Goal: Task Accomplishment & Management: Use online tool/utility

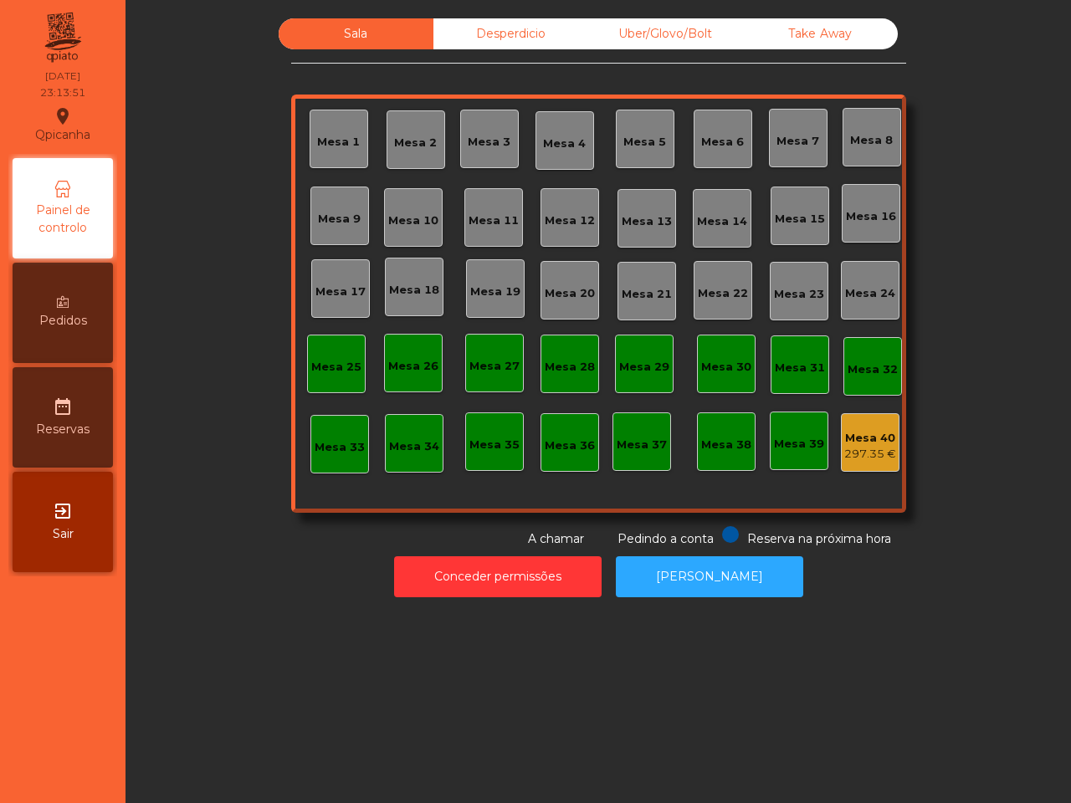
drag, startPoint x: 0, startPoint y: 0, endPoint x: 955, endPoint y: 283, distance: 995.9
click at [955, 283] on div "Sala Desperdicio Uber/Glovo/Bolt Take Away Mesa 1 Mesa 2 Mesa 3 [GEOGRAPHIC_DAT…" at bounding box center [598, 283] width 901 height 530
click at [922, 420] on div "Sala Desperdicio Uber/Glovo/Bolt Take Away Mesa 1 Mesa 2 Mesa 3 [GEOGRAPHIC_DAT…" at bounding box center [598, 283] width 901 height 530
click at [873, 444] on div "Mesa 40" at bounding box center [870, 438] width 52 height 17
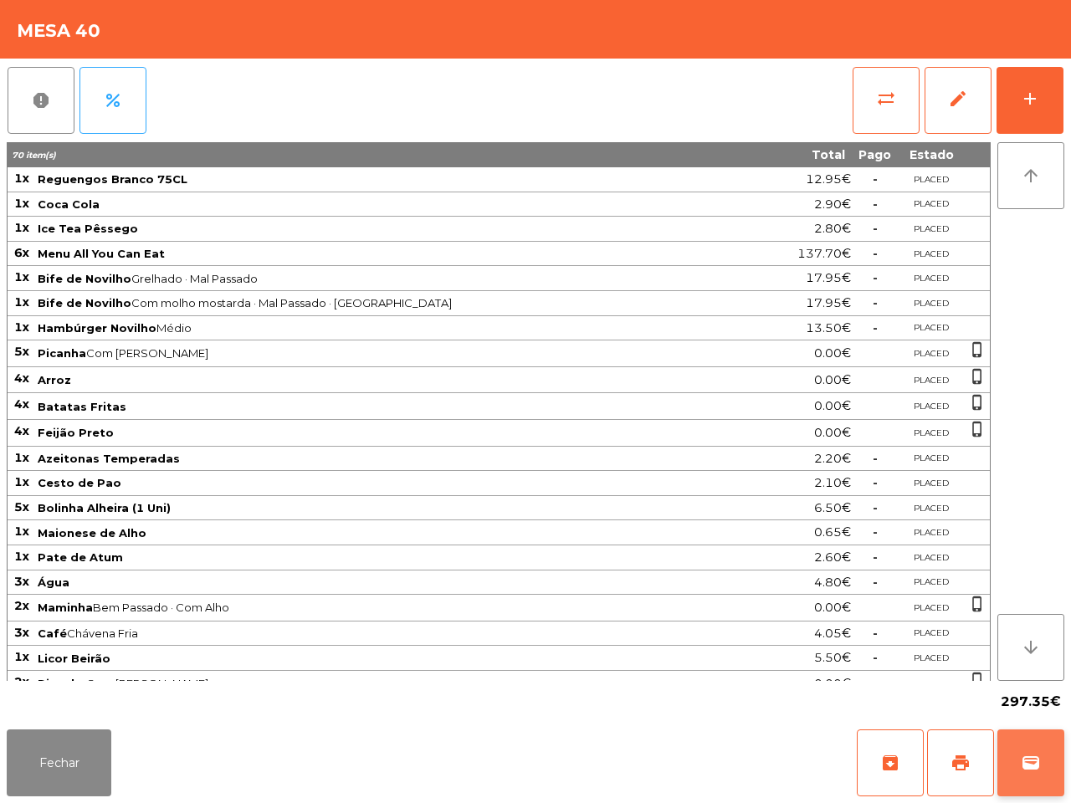
click at [1032, 762] on span "wallet" at bounding box center [1031, 763] width 20 height 20
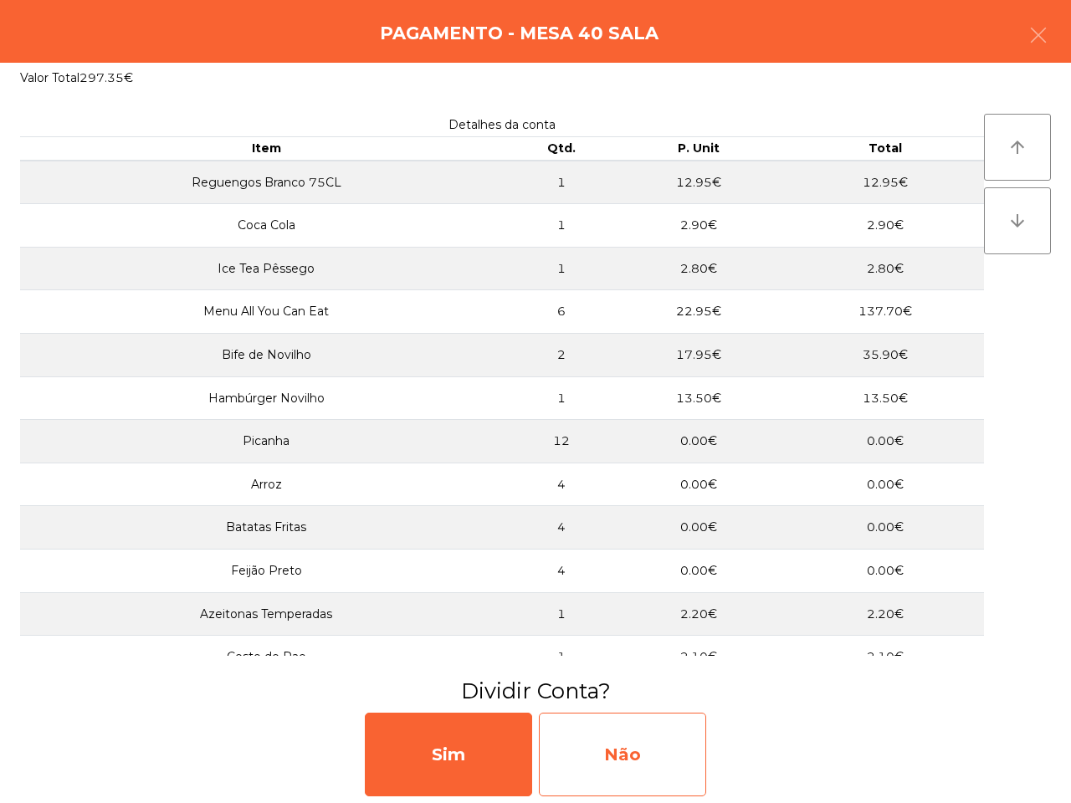
click at [618, 756] on div "Não" at bounding box center [622, 755] width 167 height 84
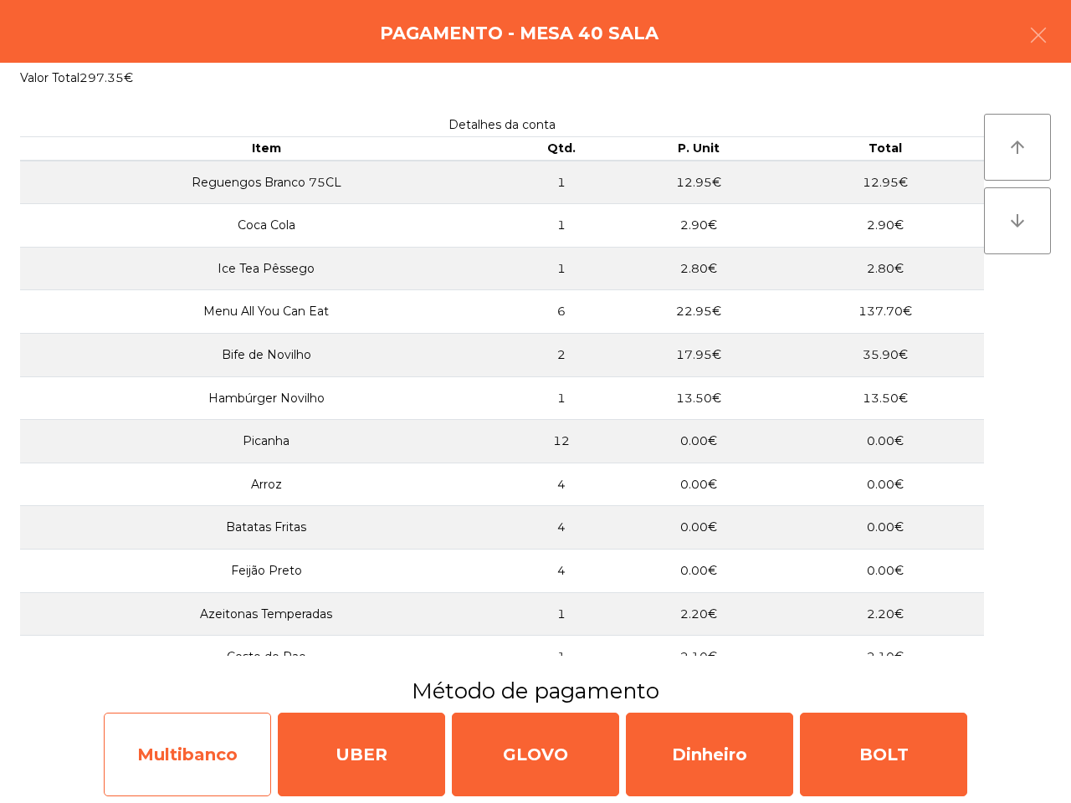
click at [189, 770] on div "Multibanco" at bounding box center [187, 755] width 167 height 84
select select "**"
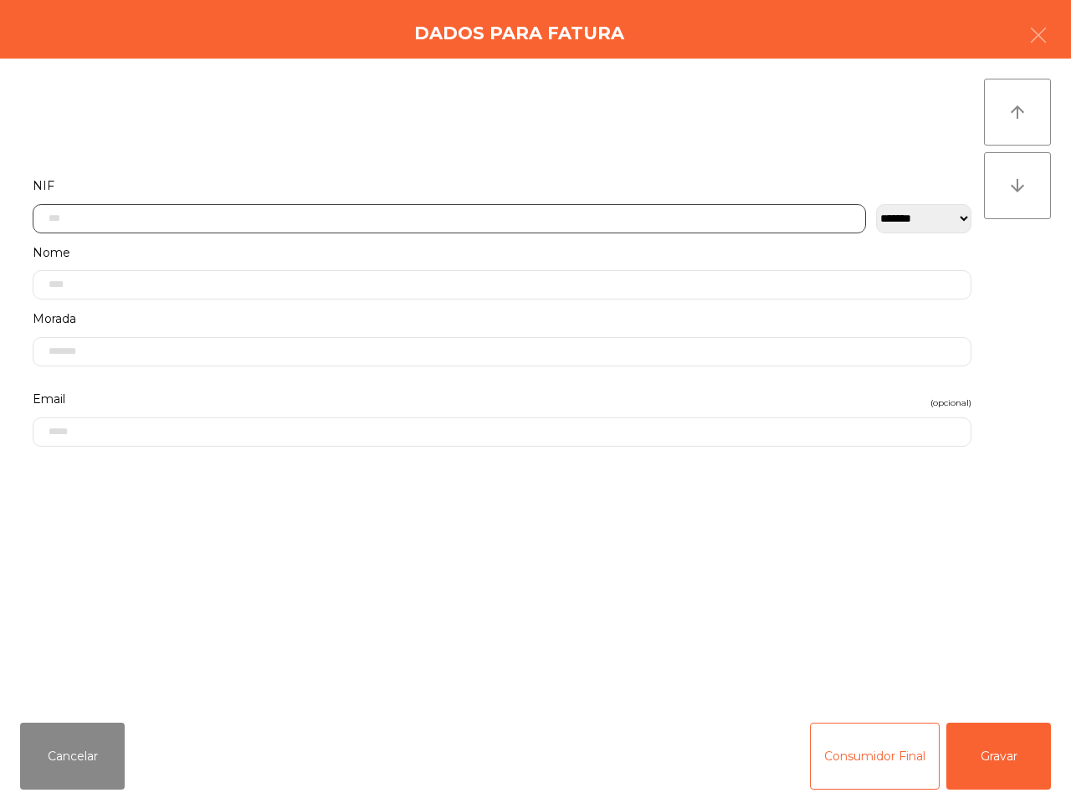
click at [265, 218] on input "text" at bounding box center [450, 218] width 834 height 29
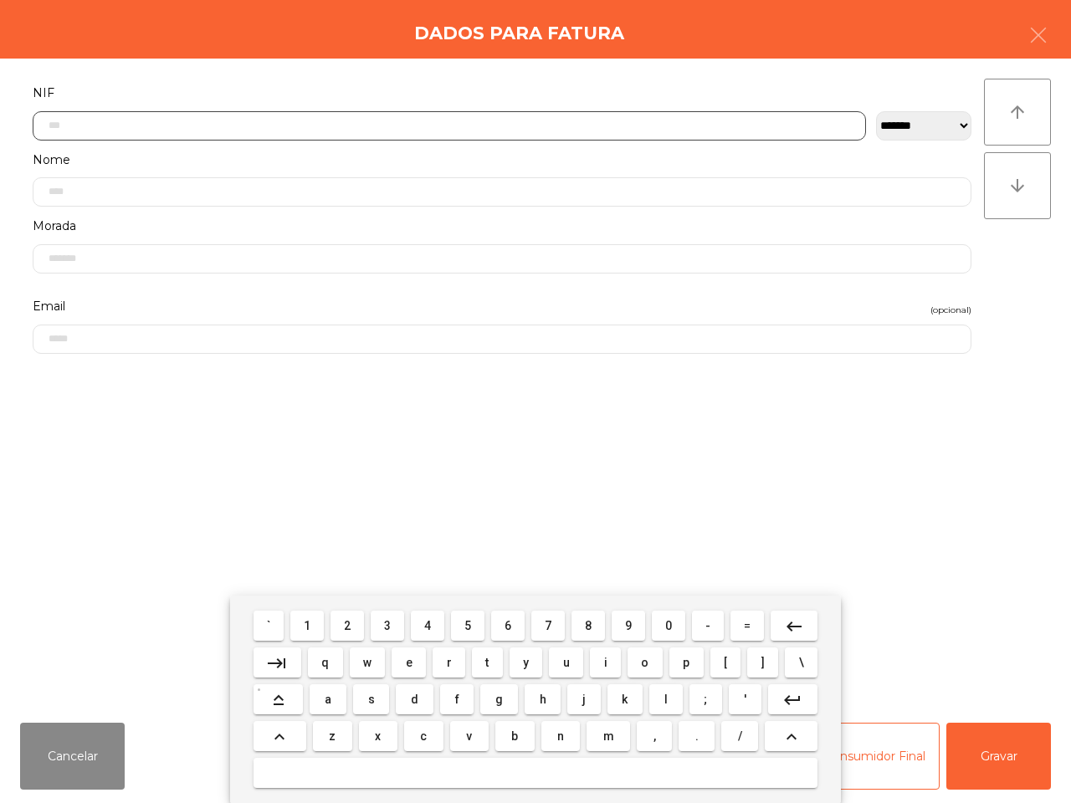
scroll to position [94, 0]
click at [480, 628] on button "5" at bounding box center [467, 626] width 33 height 30
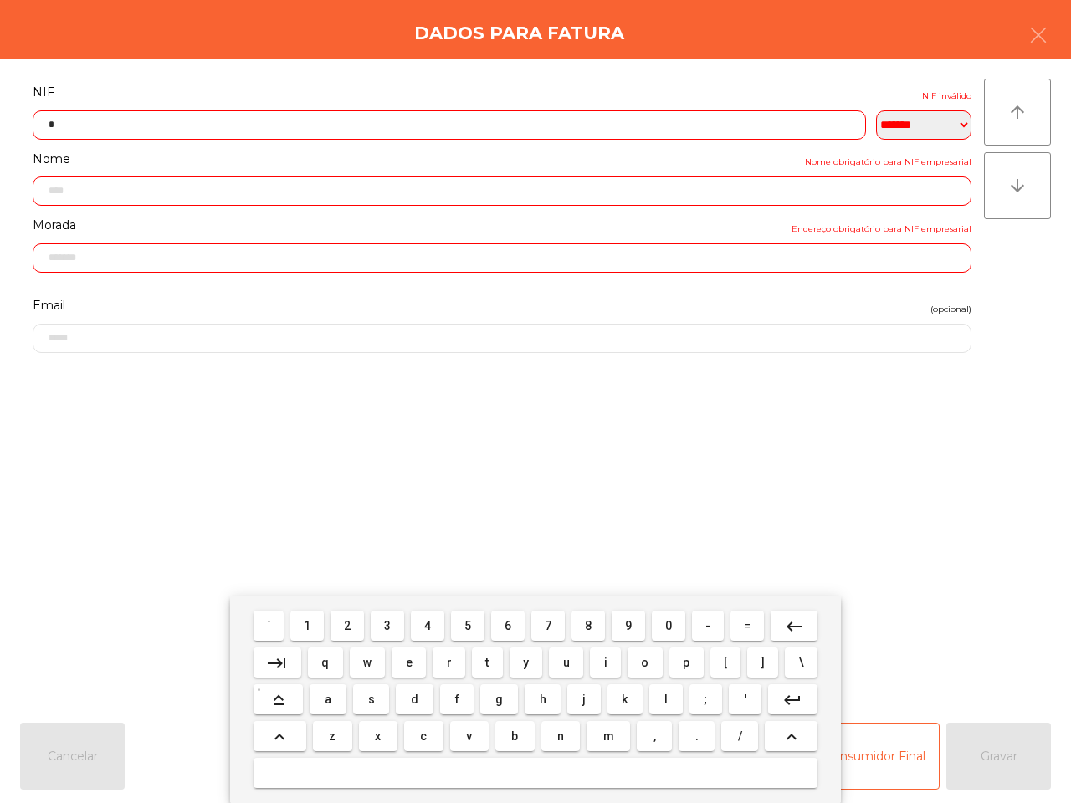
click at [675, 629] on button "0" at bounding box center [668, 626] width 33 height 30
click at [551, 634] on button "7" at bounding box center [547, 626] width 33 height 30
click at [546, 622] on span "7" at bounding box center [548, 625] width 7 height 13
click at [668, 622] on span "0" at bounding box center [668, 625] width 7 height 13
click at [668, 626] on span "0" at bounding box center [668, 625] width 7 height 13
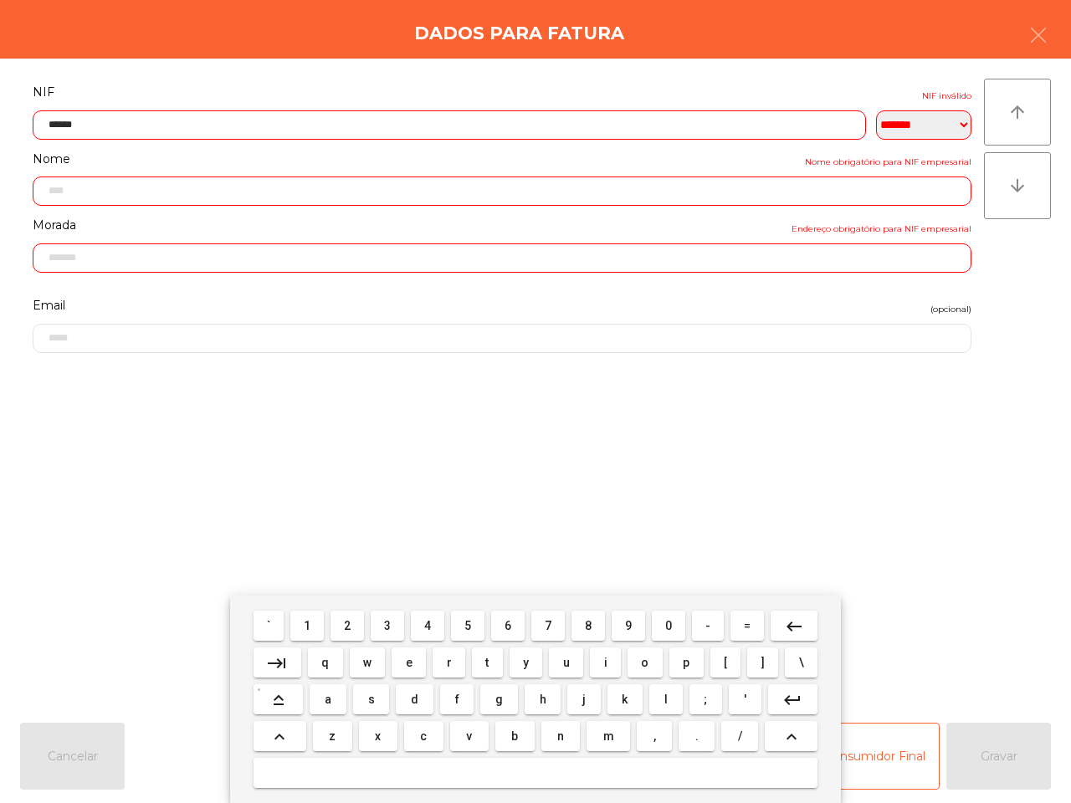
click at [316, 629] on button "1" at bounding box center [306, 626] width 33 height 30
click at [625, 629] on span "9" at bounding box center [628, 625] width 7 height 13
click at [580, 626] on button "8" at bounding box center [588, 626] width 33 height 30
type input "*********"
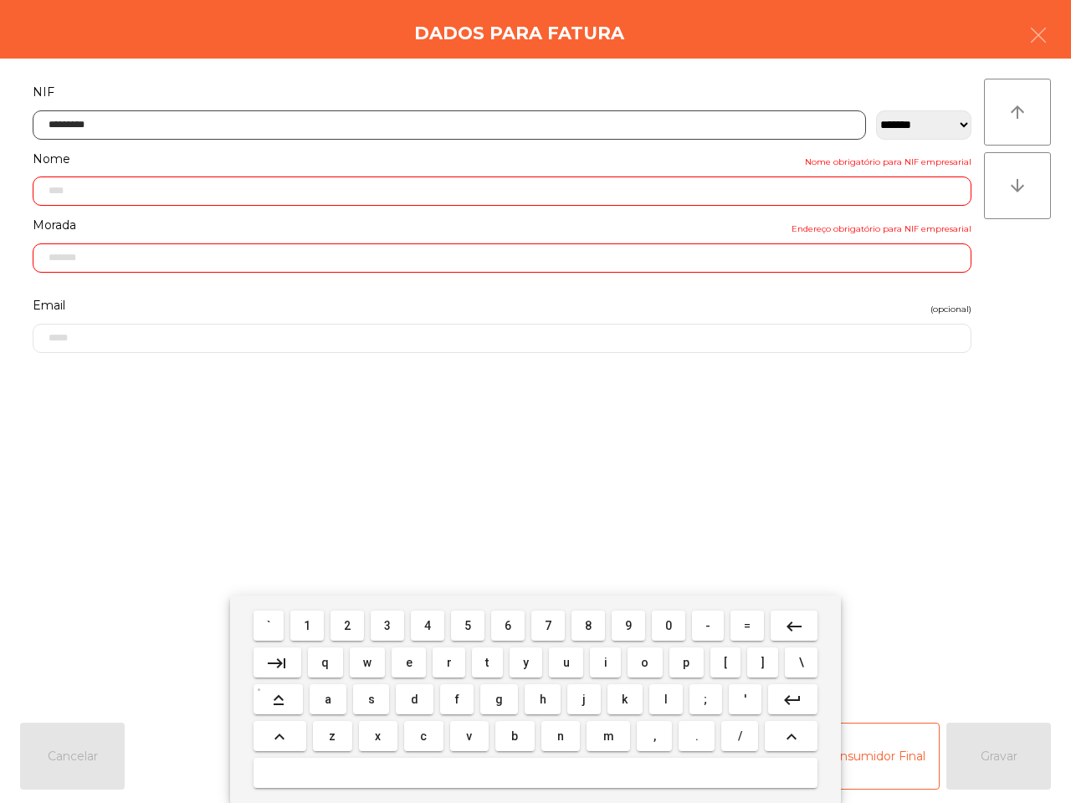
type input "**********"
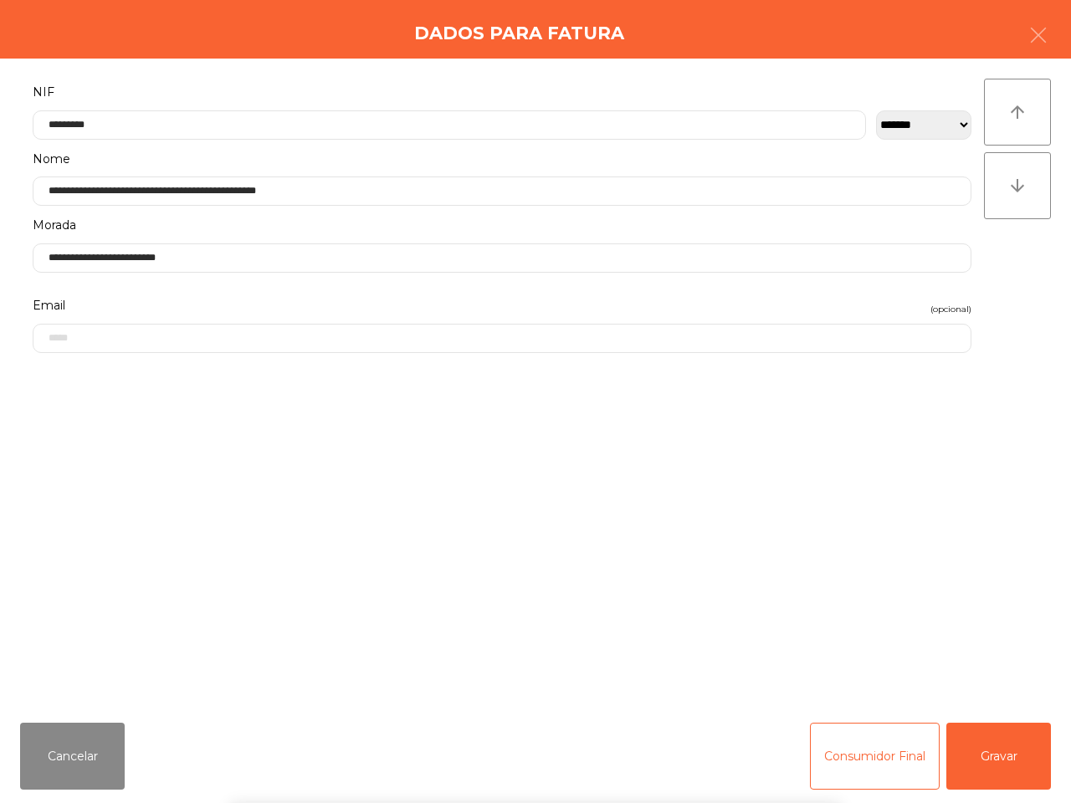
click at [998, 764] on div "` 1 2 3 4 5 6 7 8 9 0 - = keyboard_backspace keyboard_tab q w e r t y u i o p […" at bounding box center [535, 700] width 1071 height 208
click at [994, 750] on button "Gravar" at bounding box center [999, 756] width 105 height 67
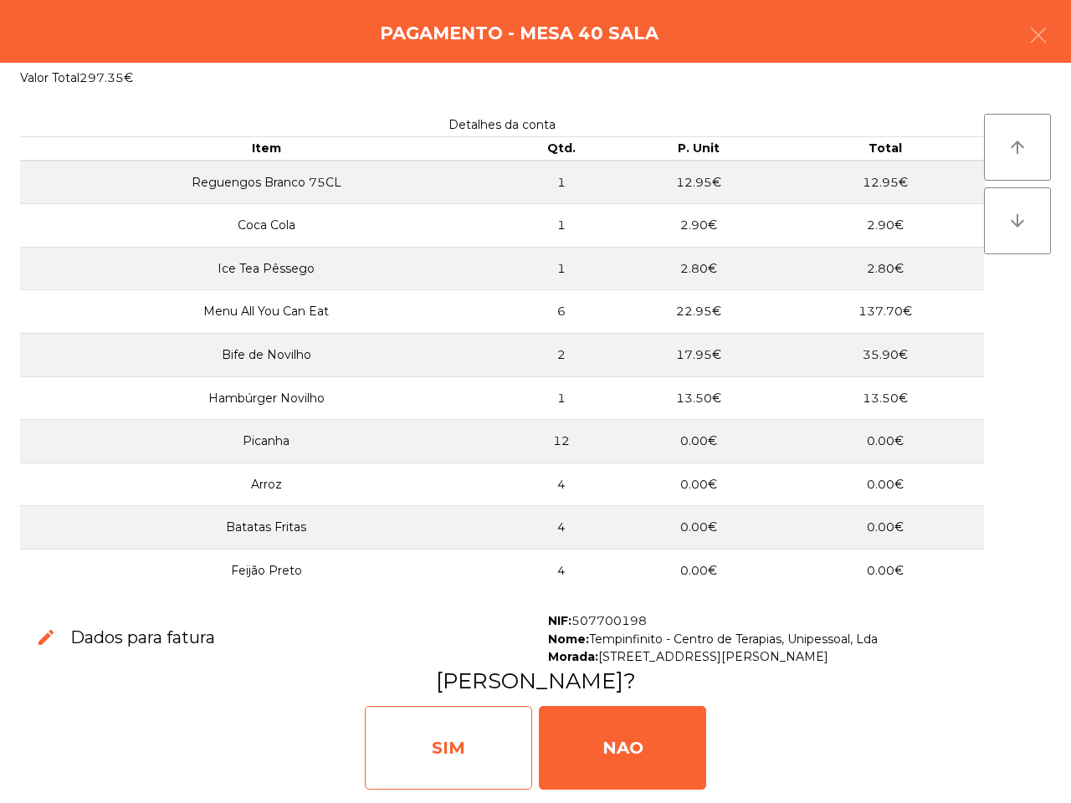
click at [433, 767] on div "SIM" at bounding box center [448, 748] width 167 height 84
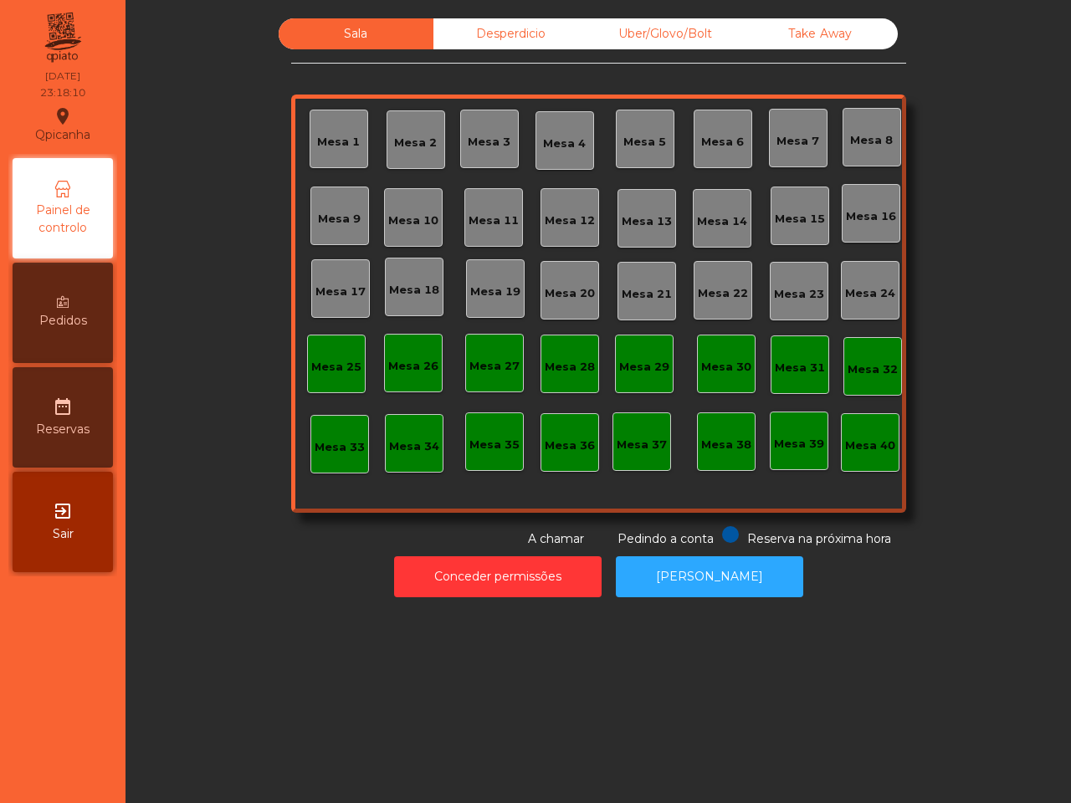
click at [511, 34] on div "Desperdicio" at bounding box center [511, 33] width 155 height 31
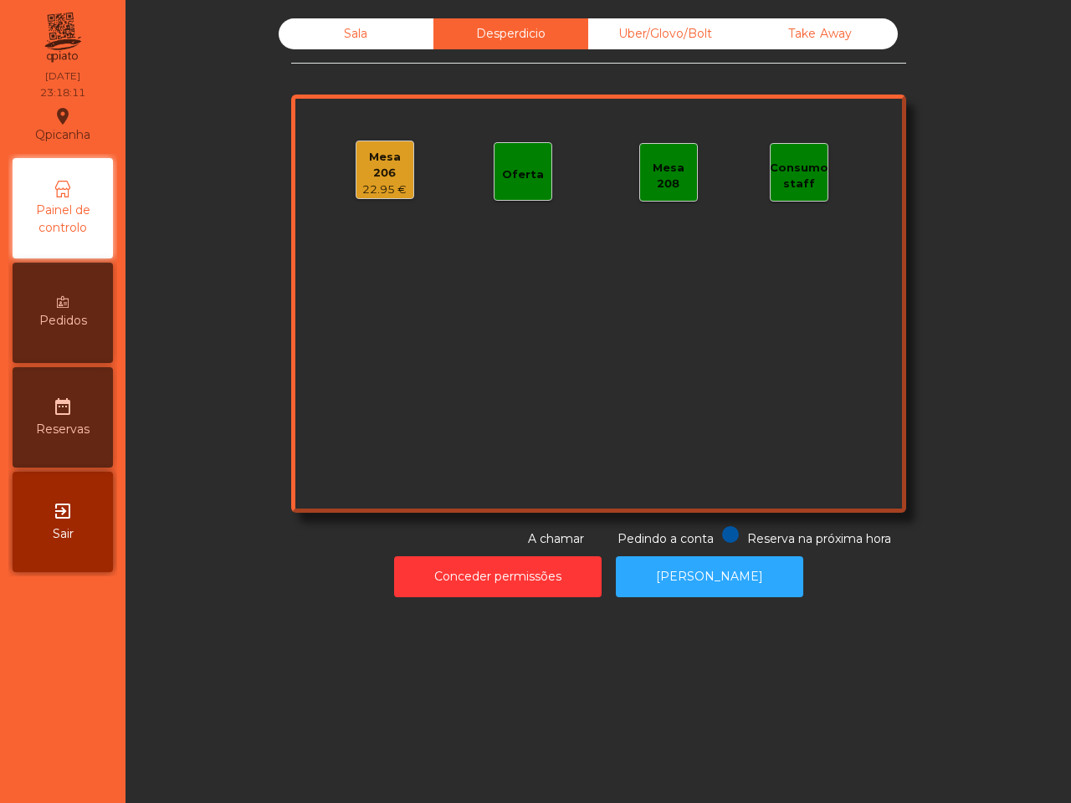
click at [618, 26] on div "Uber/Glovo/Bolt" at bounding box center [665, 33] width 155 height 31
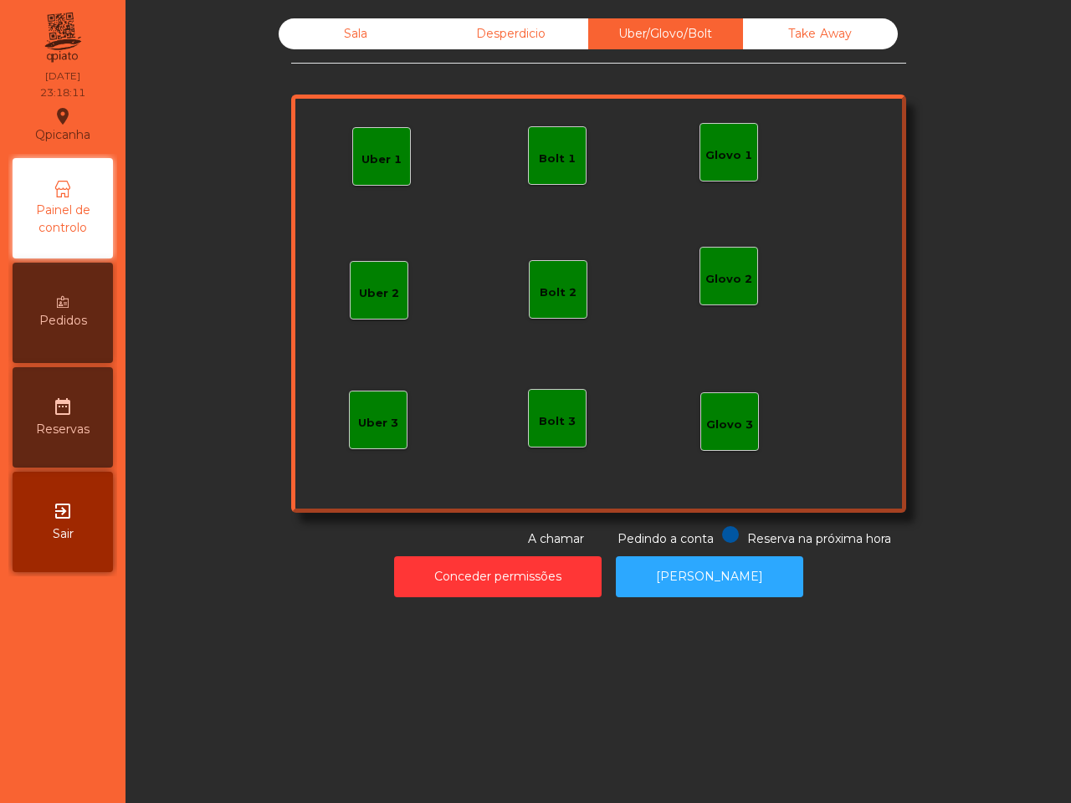
click at [799, 23] on div "Take Away" at bounding box center [820, 33] width 155 height 31
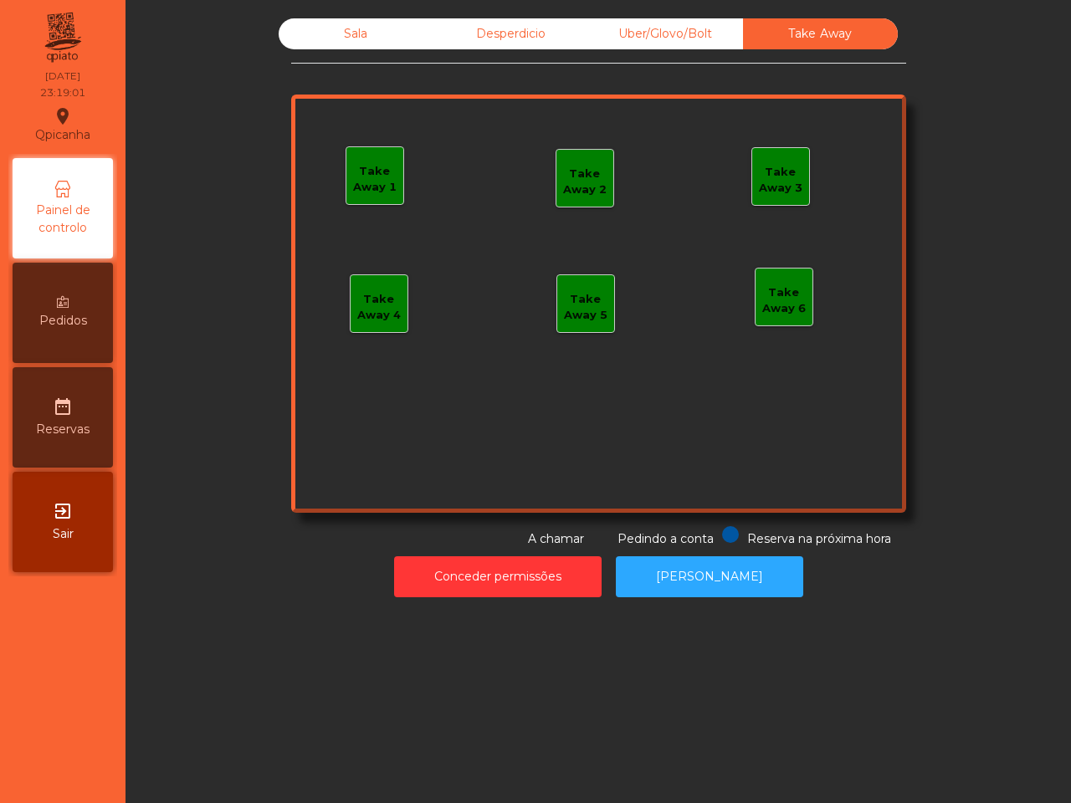
click at [454, 32] on div "Desperdicio" at bounding box center [511, 33] width 155 height 31
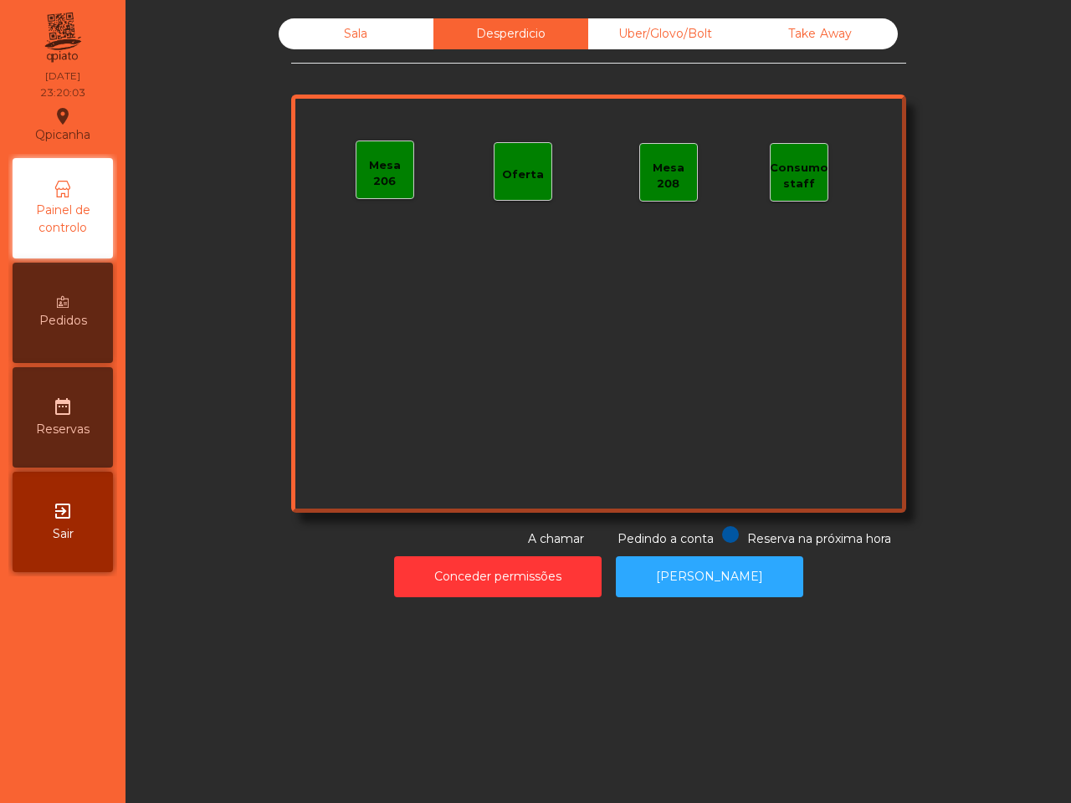
click at [650, 32] on div "Uber/Glovo/Bolt" at bounding box center [665, 33] width 155 height 31
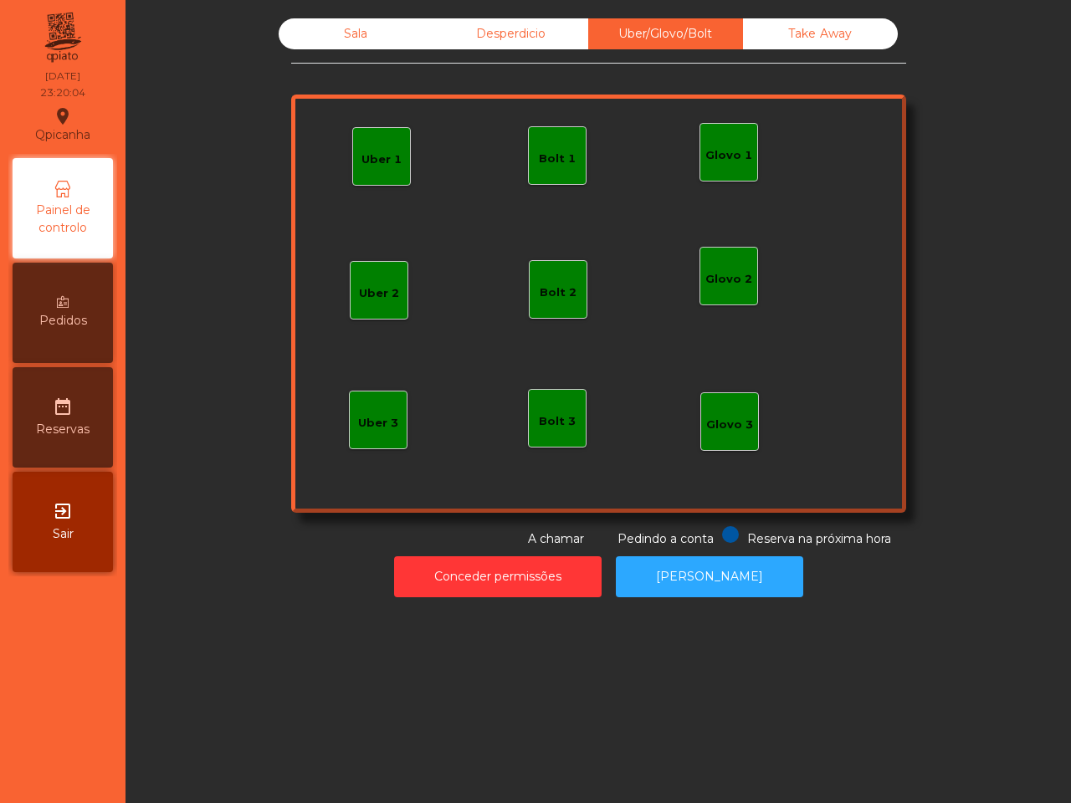
click at [785, 27] on div "Take Away" at bounding box center [820, 33] width 155 height 31
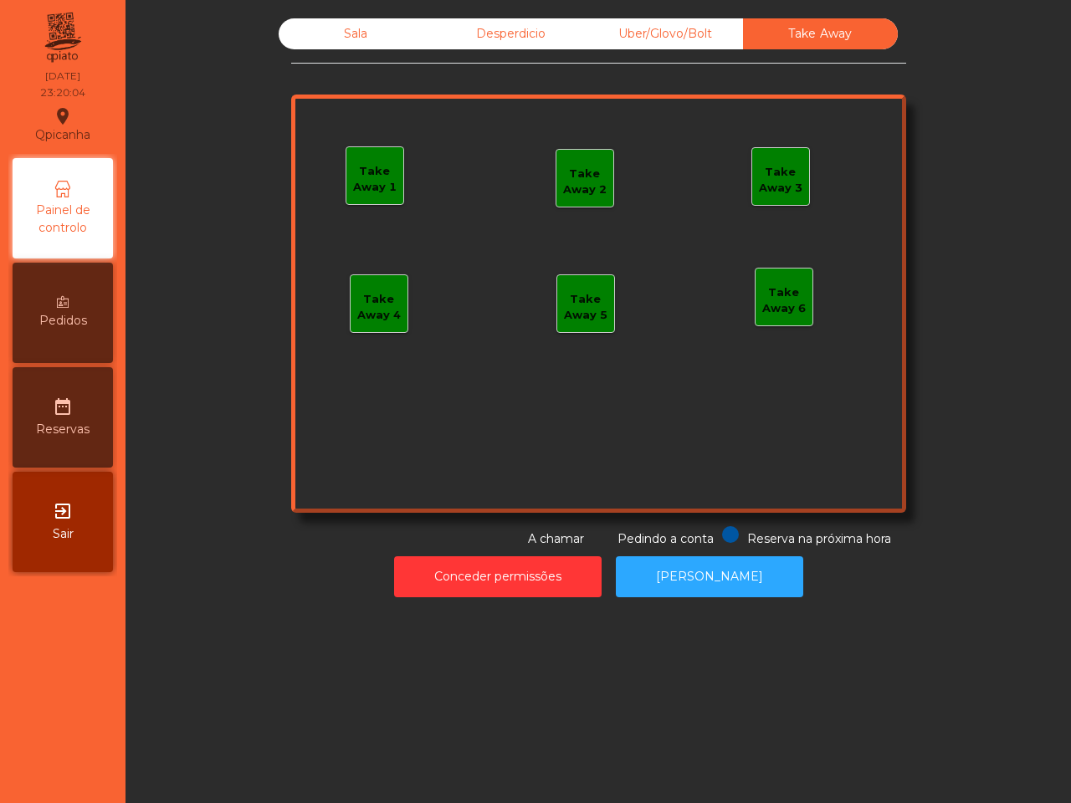
click at [372, 35] on div "Sala" at bounding box center [356, 33] width 155 height 31
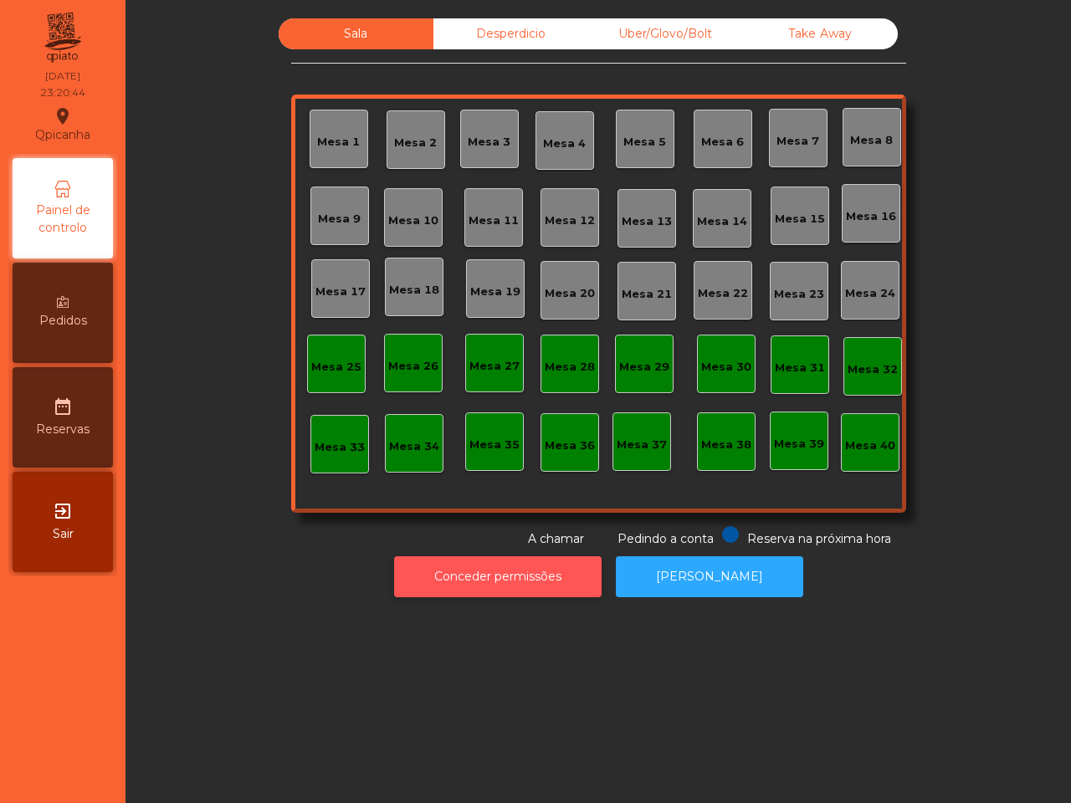
click at [537, 571] on button "Conceder permissões" at bounding box center [498, 577] width 208 height 41
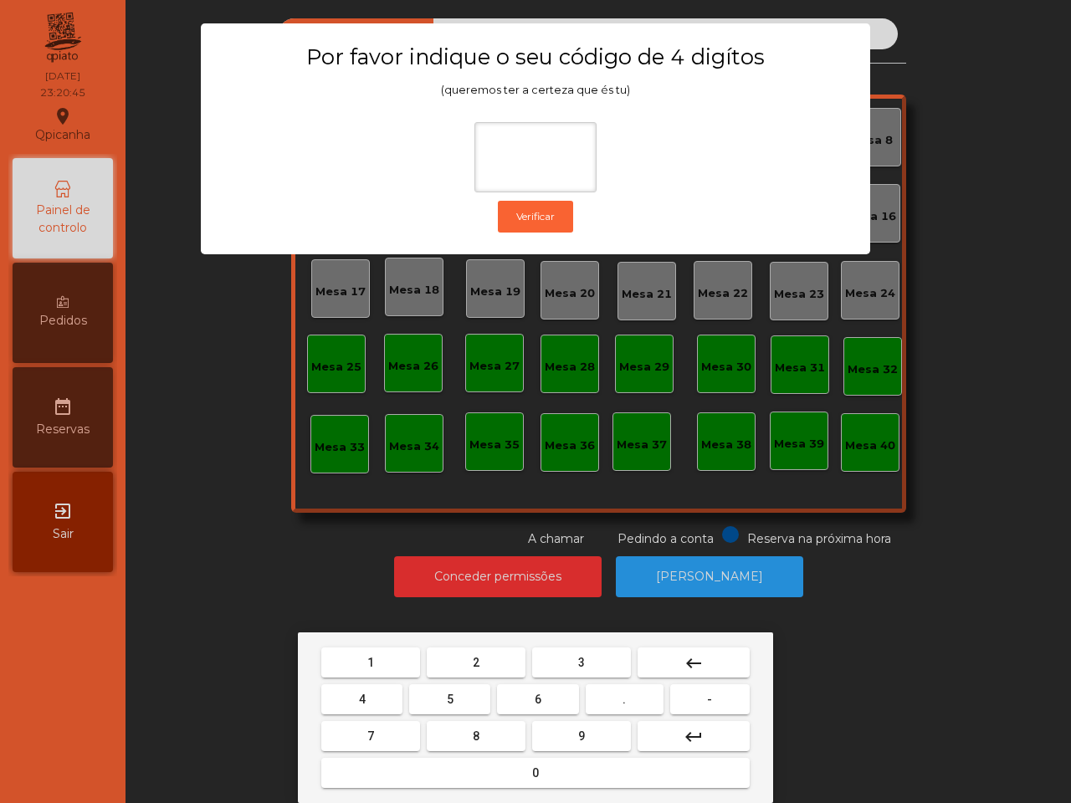
click at [529, 705] on button "6" at bounding box center [537, 700] width 81 height 30
click at [444, 699] on button "5" at bounding box center [449, 700] width 81 height 30
click at [395, 659] on button "1" at bounding box center [370, 663] width 99 height 30
click at [469, 654] on button "2" at bounding box center [476, 663] width 99 height 30
type input "****"
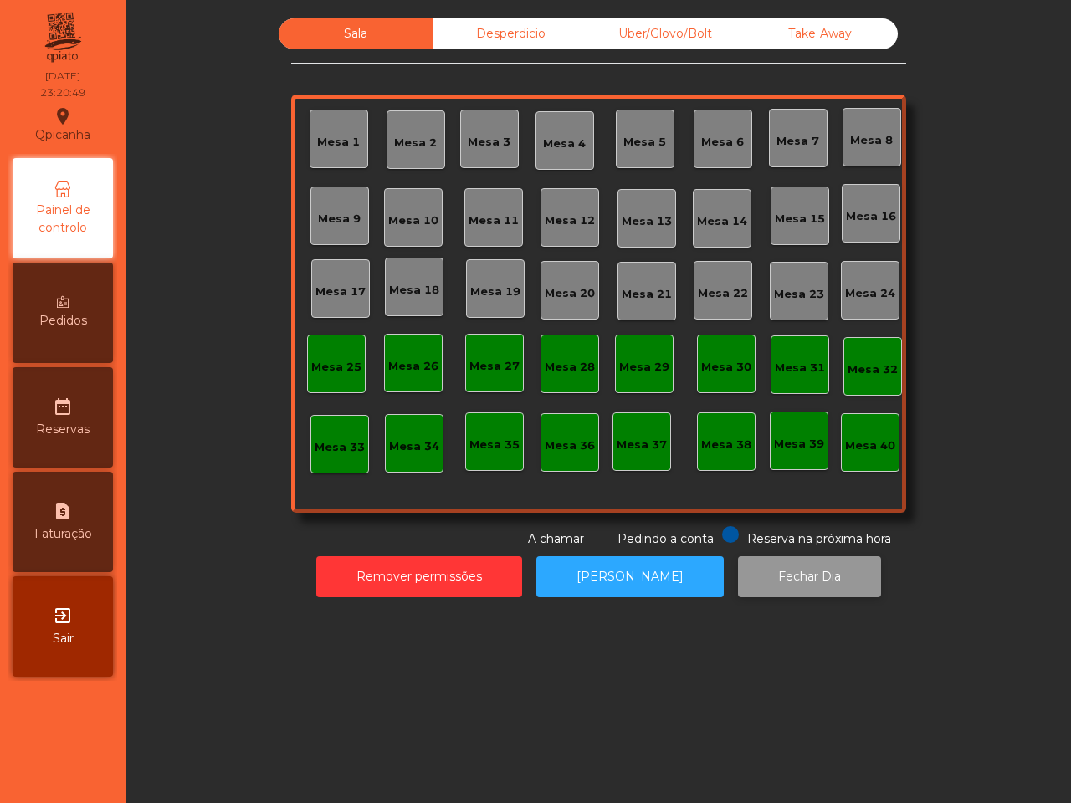
click at [764, 576] on button "Fechar Dia" at bounding box center [809, 577] width 143 height 41
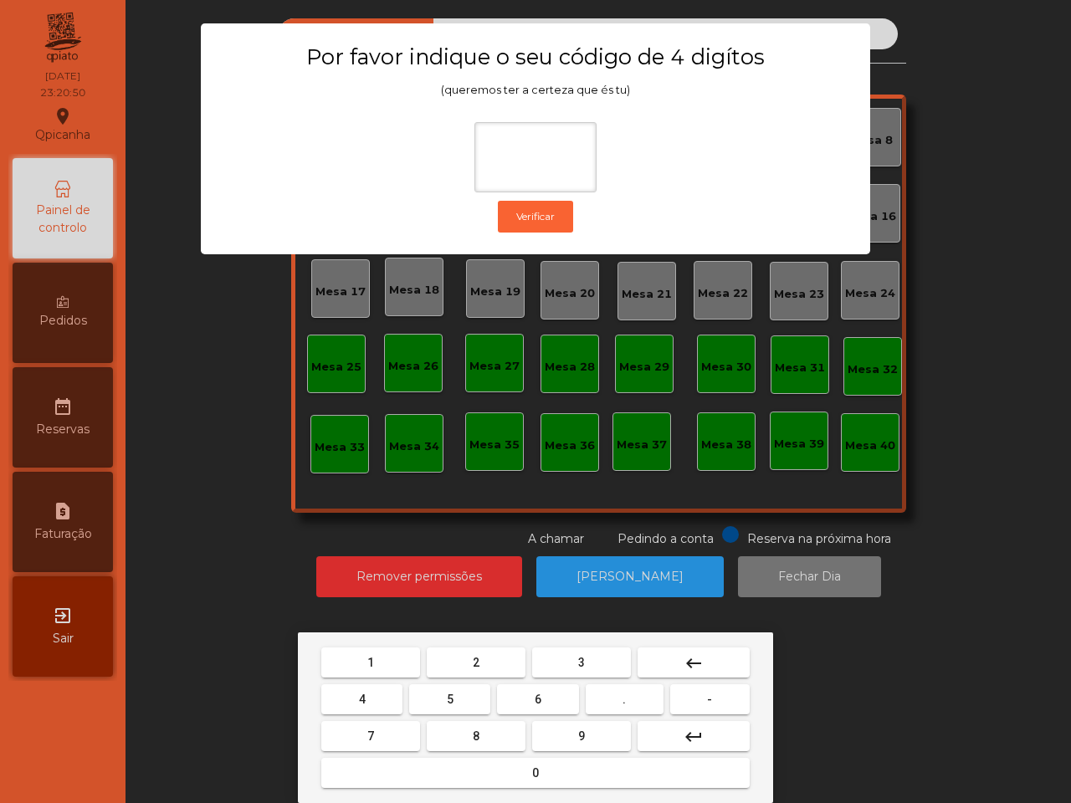
click at [526, 695] on button "6" at bounding box center [537, 700] width 81 height 30
click at [436, 696] on button "5" at bounding box center [449, 700] width 81 height 30
click at [383, 659] on button "1" at bounding box center [370, 663] width 99 height 30
click at [465, 659] on button "2" at bounding box center [476, 663] width 99 height 30
type input "****"
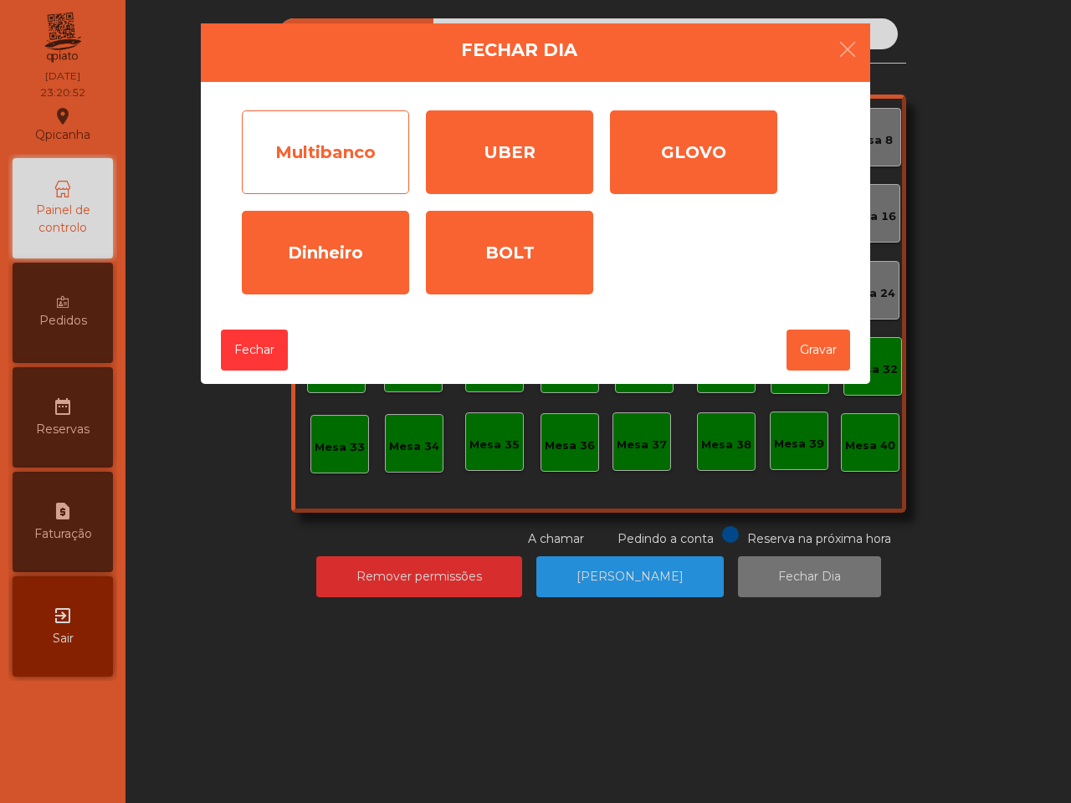
click at [362, 159] on div "Multibanco" at bounding box center [325, 152] width 167 height 84
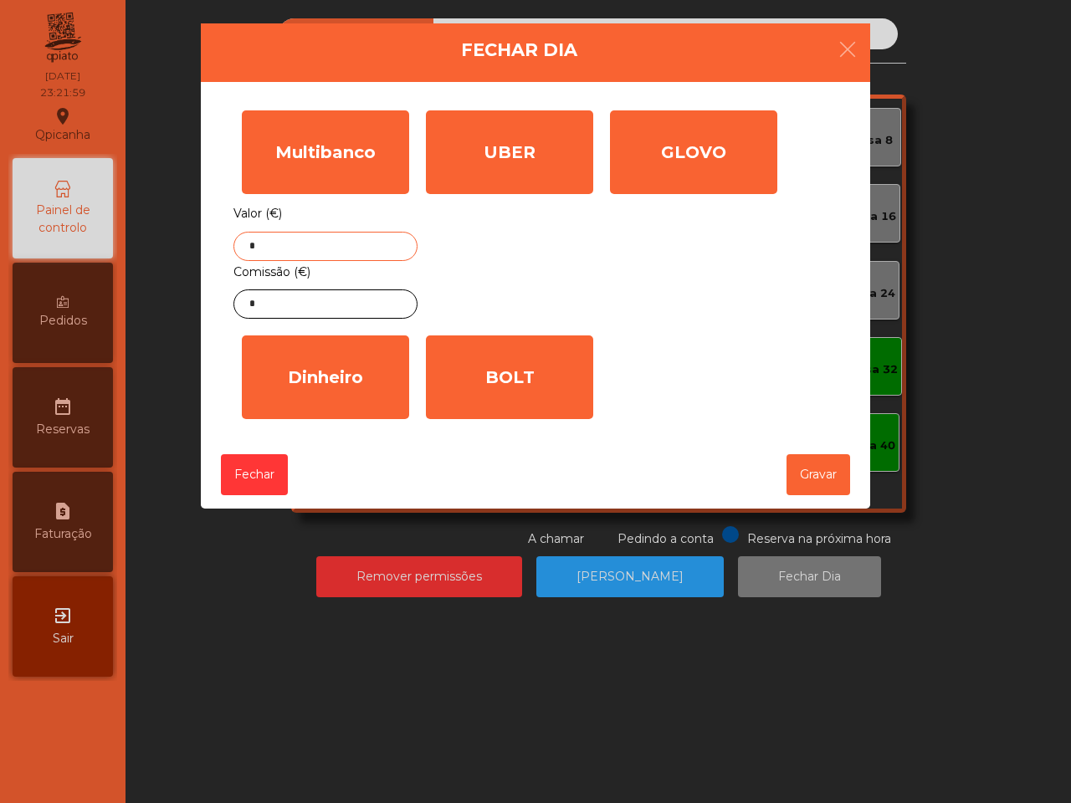
click at [379, 241] on input "*" at bounding box center [325, 246] width 184 height 29
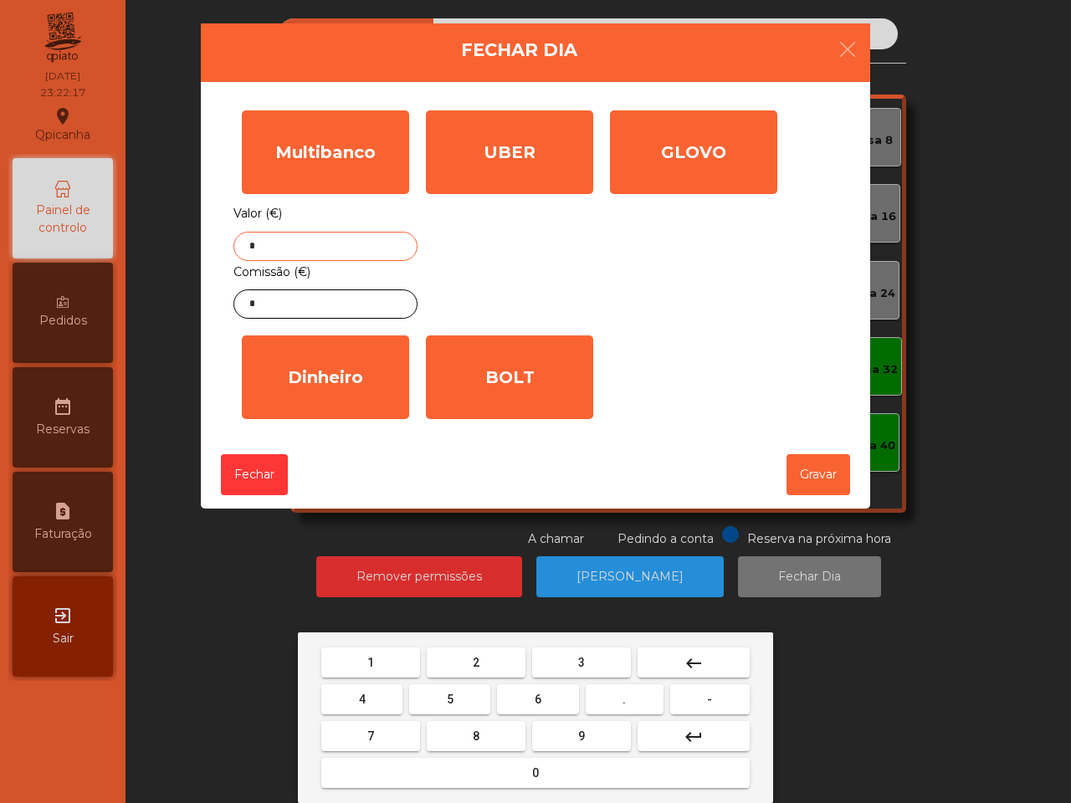
click at [378, 654] on button "1" at bounding box center [370, 663] width 99 height 30
click at [466, 695] on button "5" at bounding box center [449, 700] width 81 height 30
click at [361, 699] on span "4" at bounding box center [362, 699] width 7 height 13
click at [382, 734] on button "7" at bounding box center [370, 736] width 99 height 30
click at [628, 699] on button "." at bounding box center [625, 700] width 78 height 30
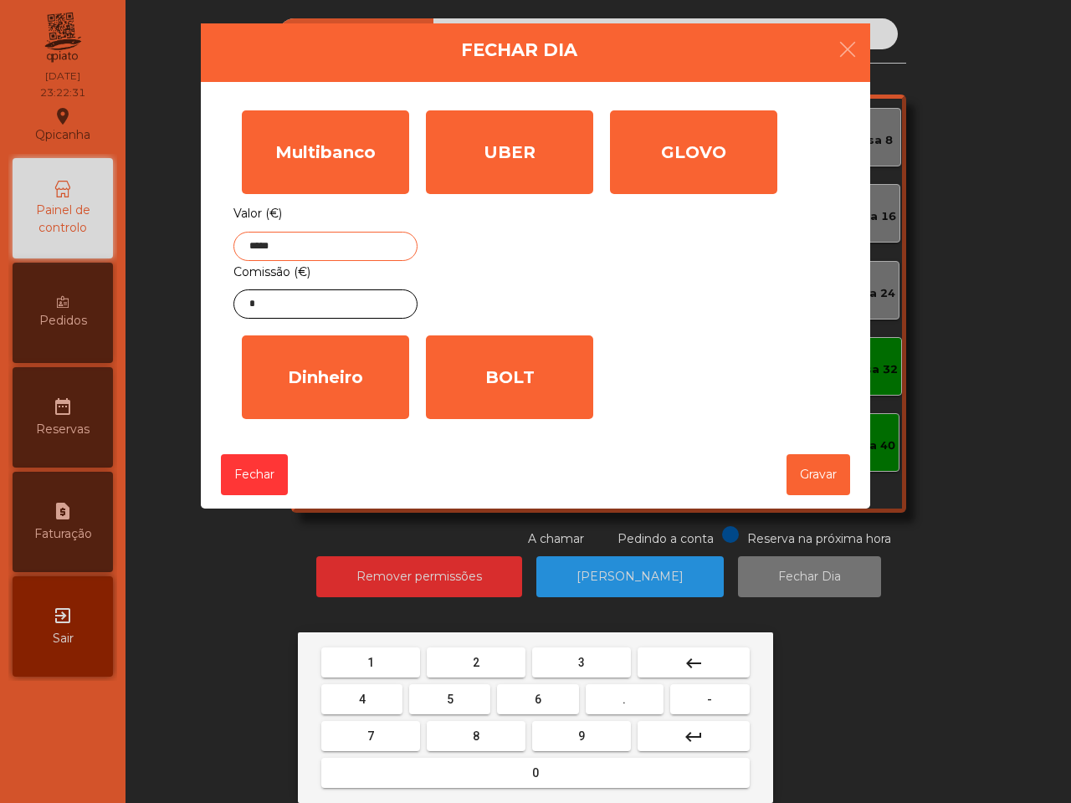
click at [566, 752] on mat-keyboard-key "9" at bounding box center [581, 736] width 105 height 37
click at [567, 767] on button "0" at bounding box center [535, 773] width 428 height 30
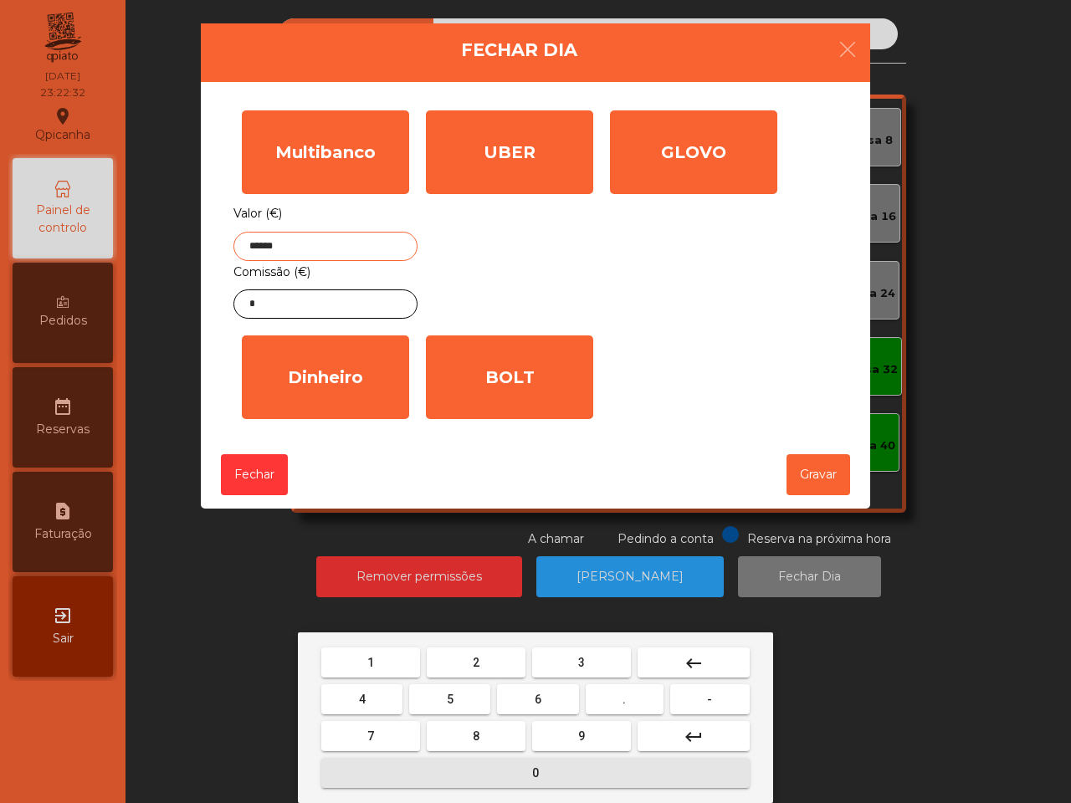
click at [483, 658] on button "2" at bounding box center [476, 663] width 99 height 30
type input "*******"
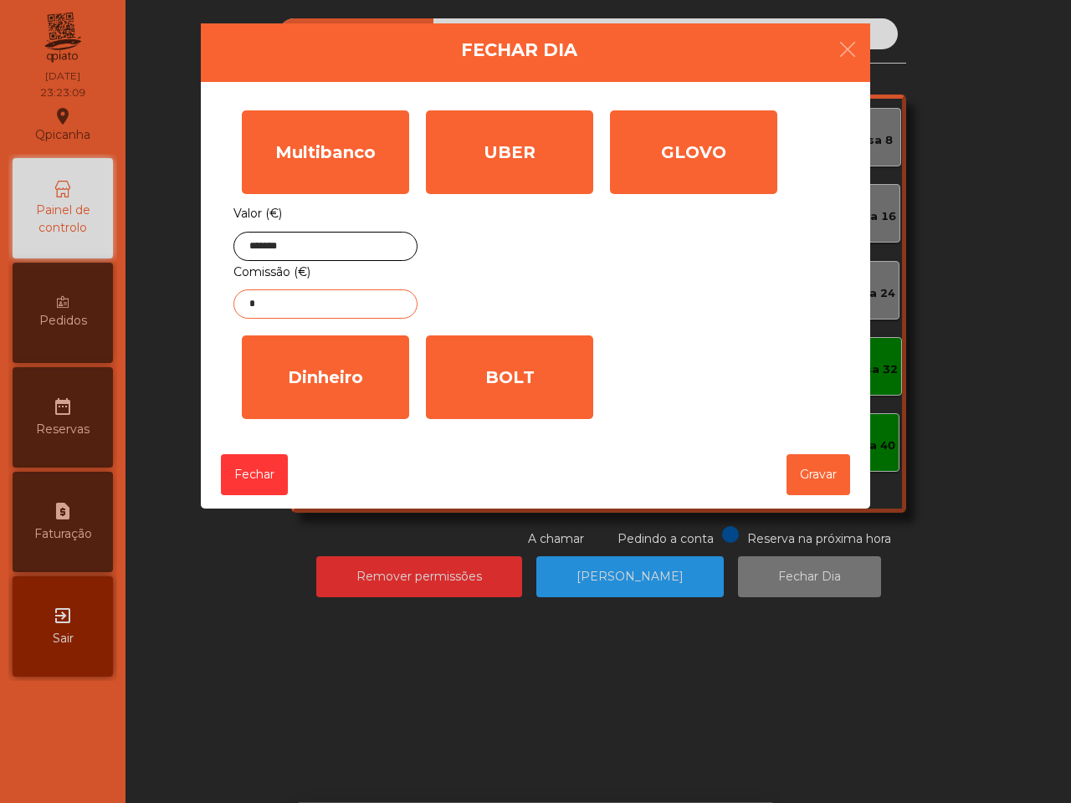
click at [352, 295] on input "*" at bounding box center [325, 304] width 184 height 29
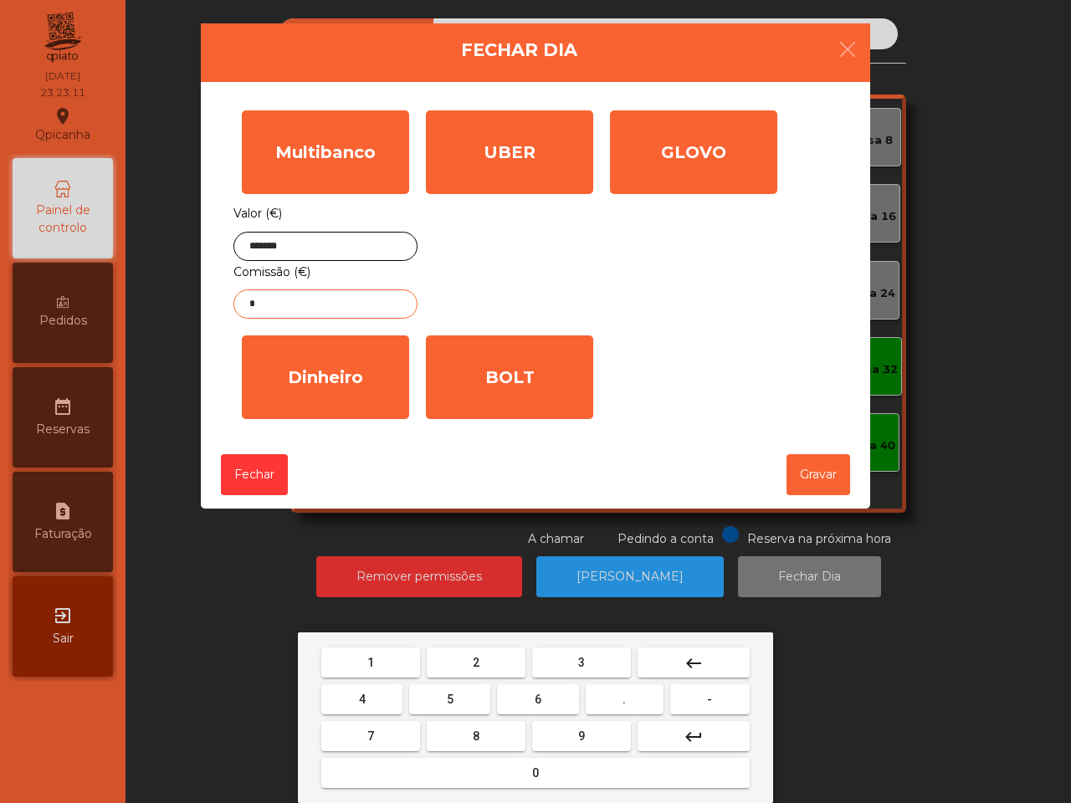
click at [584, 655] on button "3" at bounding box center [581, 663] width 99 height 30
click at [622, 688] on button "." at bounding box center [625, 700] width 78 height 30
click at [571, 659] on button "3" at bounding box center [581, 663] width 99 height 30
click at [374, 695] on button "4" at bounding box center [361, 700] width 81 height 30
type input "****"
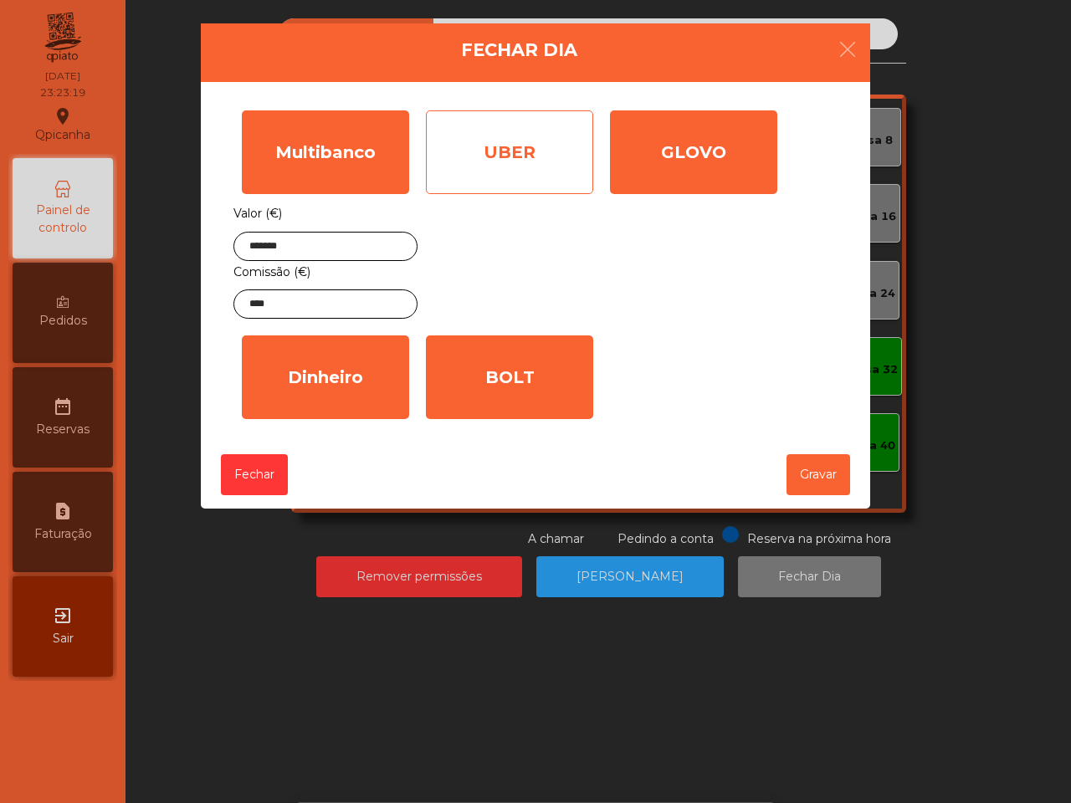
click at [540, 164] on div "UBER" at bounding box center [509, 152] width 167 height 84
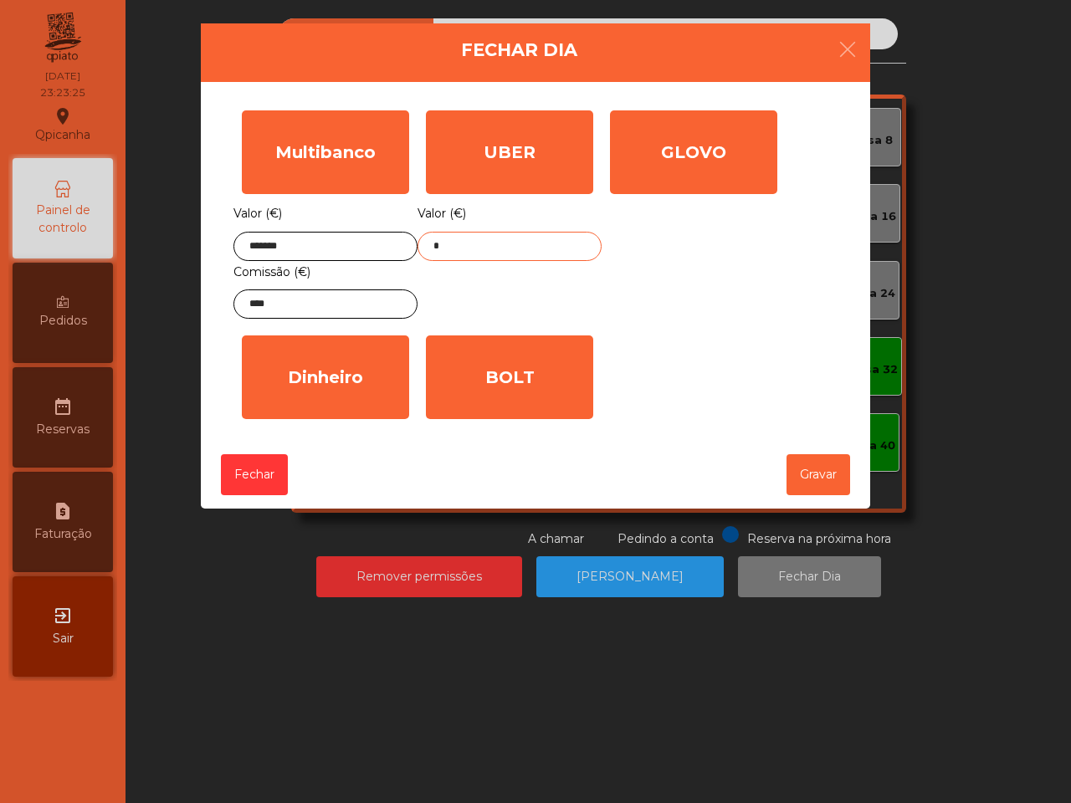
click at [483, 256] on input "*" at bounding box center [510, 246] width 184 height 29
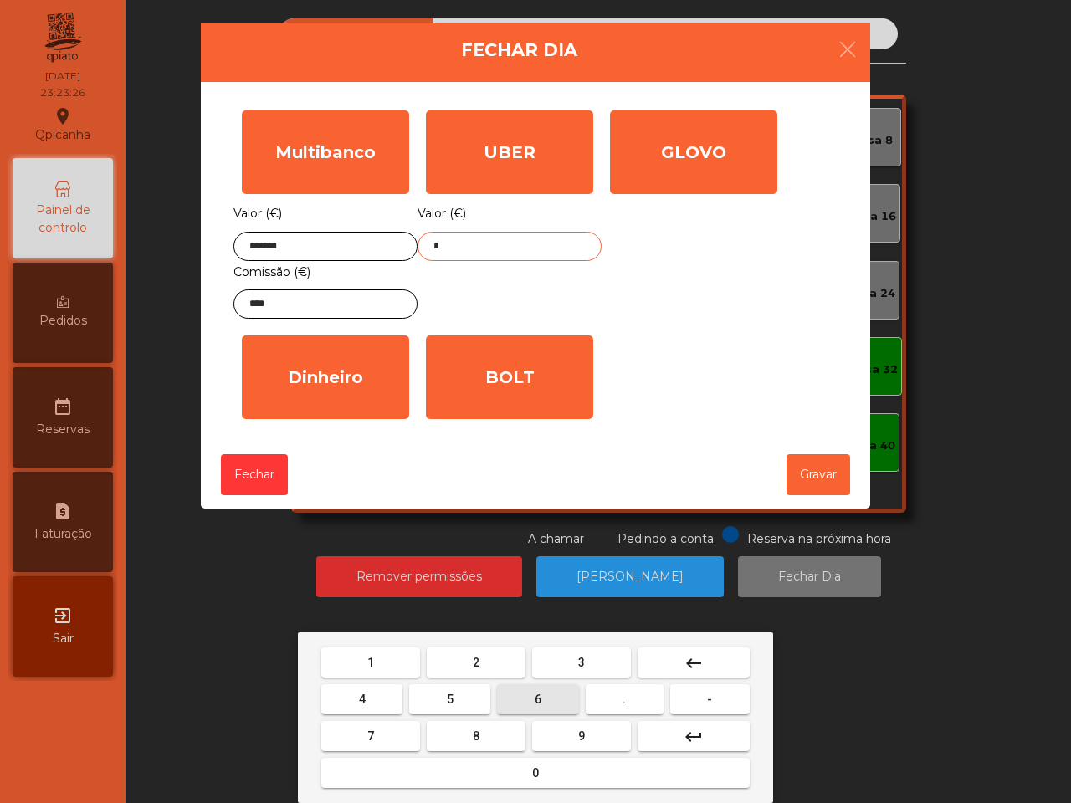
click at [544, 700] on button "6" at bounding box center [537, 700] width 81 height 30
click at [521, 771] on button "0" at bounding box center [535, 773] width 428 height 30
click at [618, 696] on button "." at bounding box center [625, 700] width 78 height 30
click at [596, 661] on button "3" at bounding box center [581, 663] width 99 height 30
click at [590, 726] on button "9" at bounding box center [581, 736] width 99 height 30
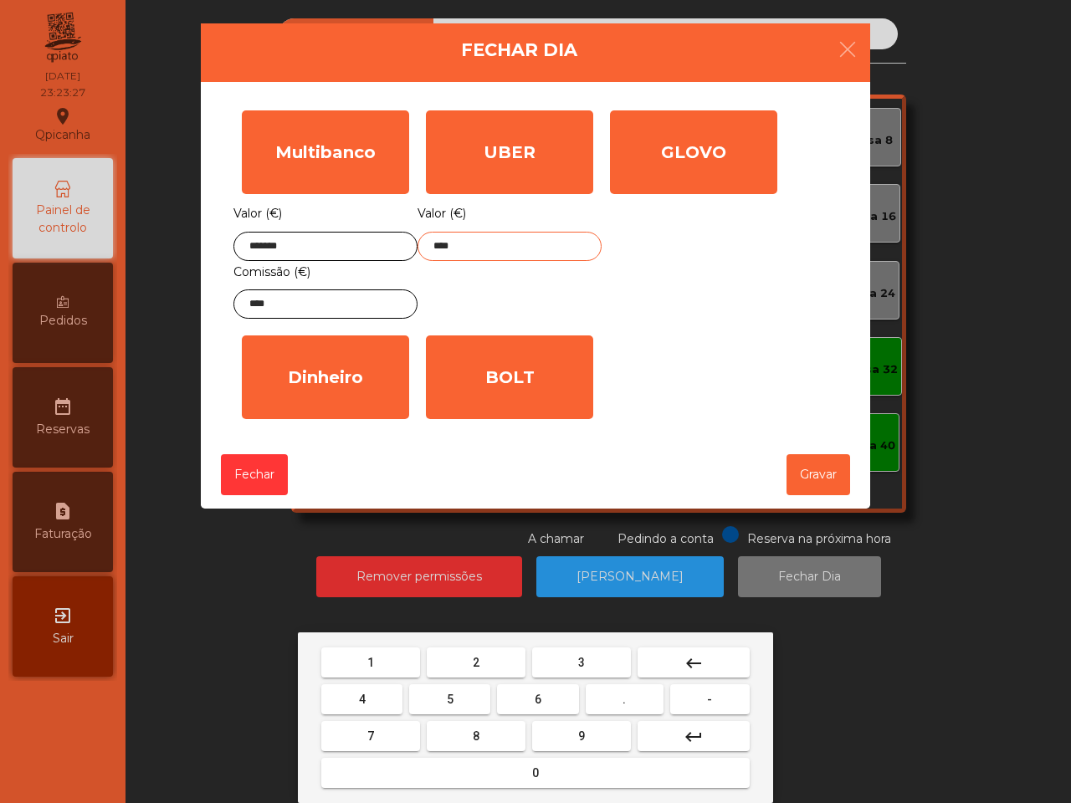
type input "*****"
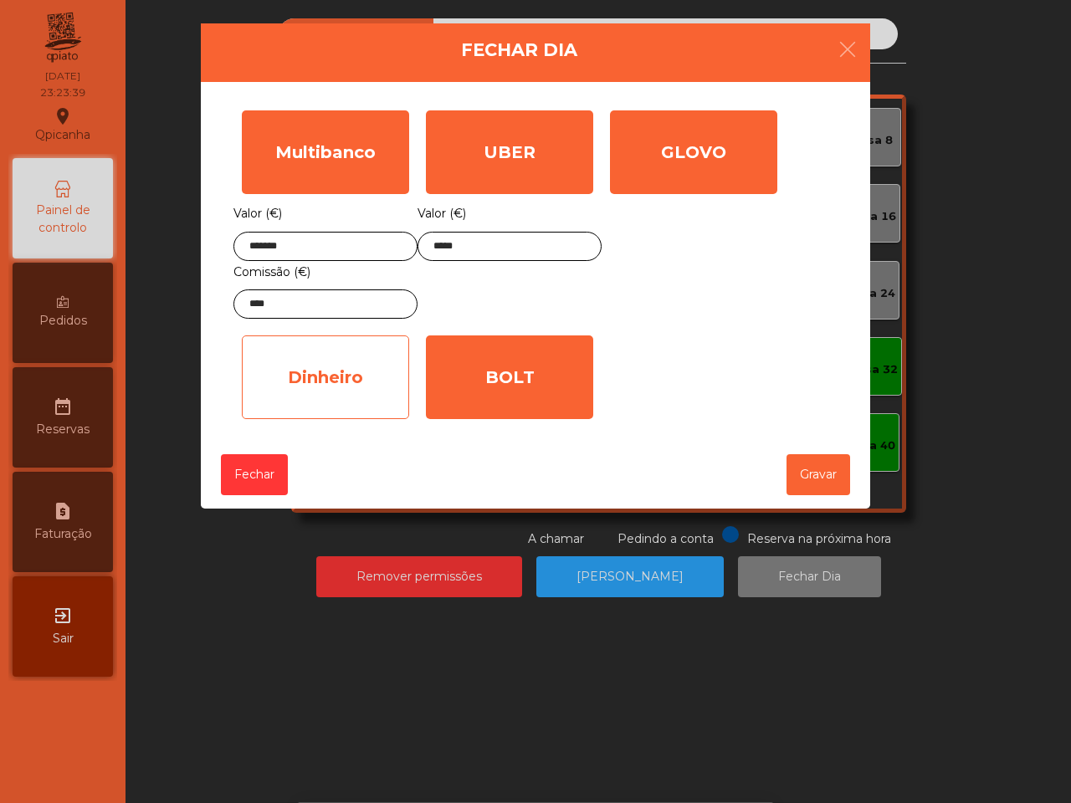
click at [310, 394] on div "Dinheiro" at bounding box center [325, 378] width 167 height 84
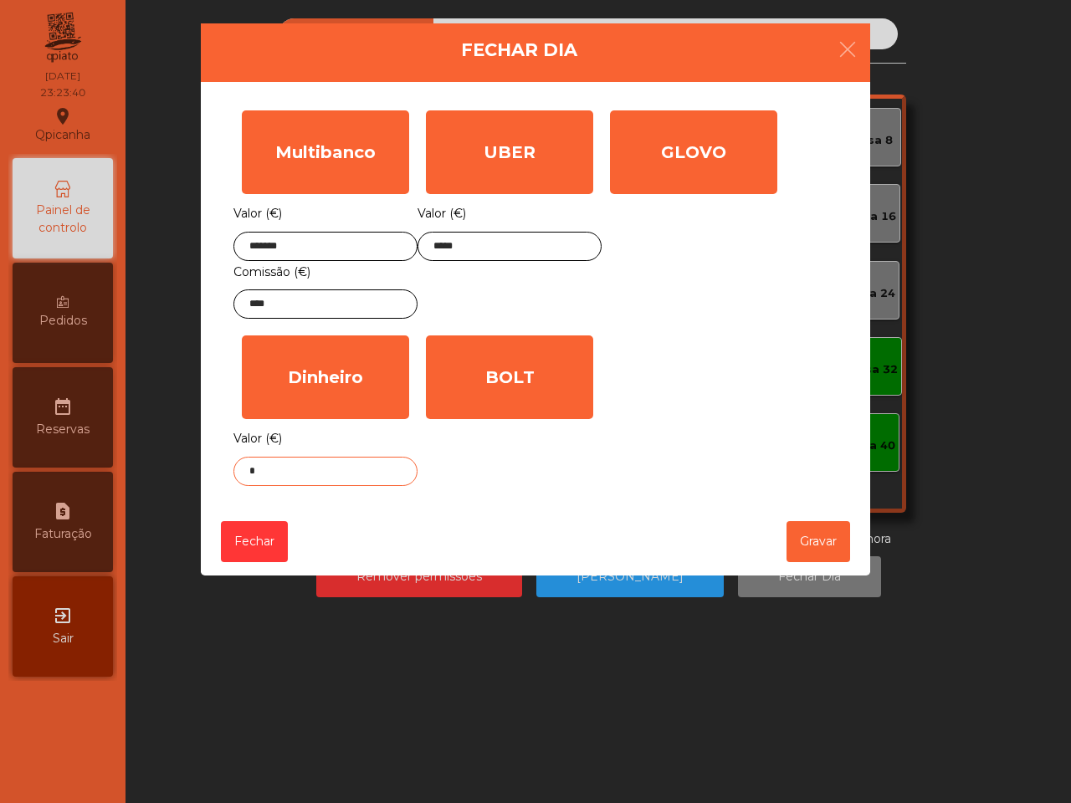
click at [324, 469] on input "*" at bounding box center [325, 471] width 184 height 29
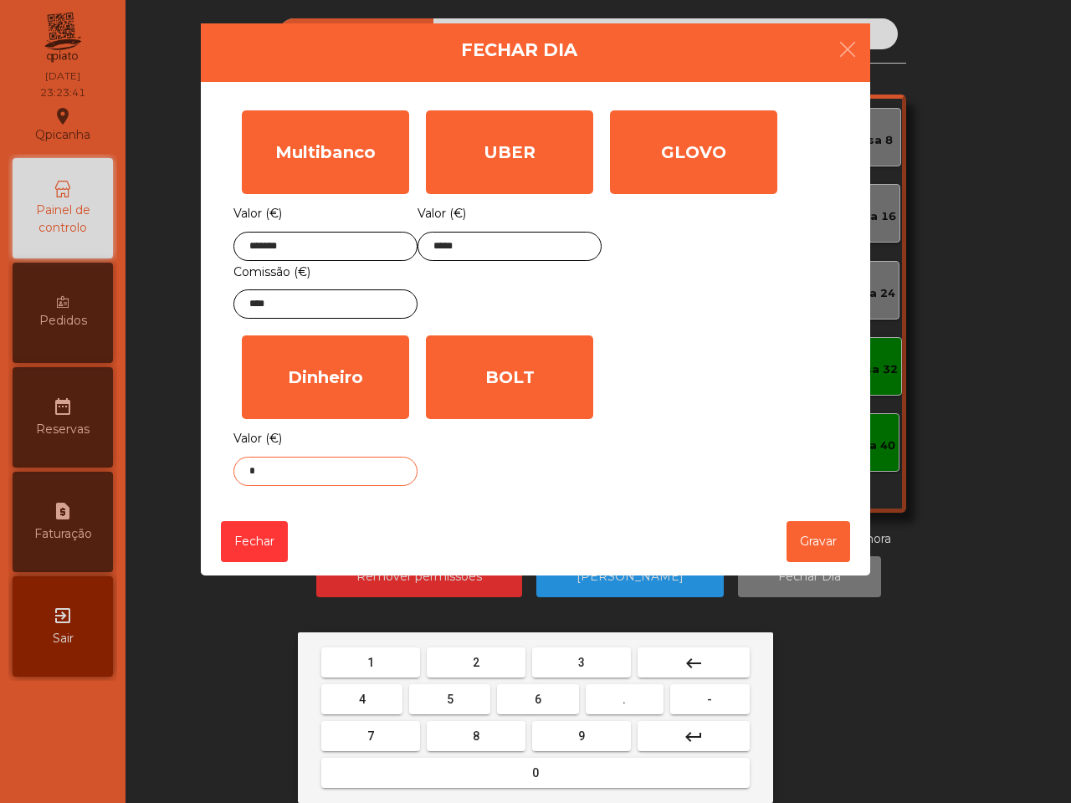
click at [573, 778] on button "0" at bounding box center [535, 773] width 428 height 30
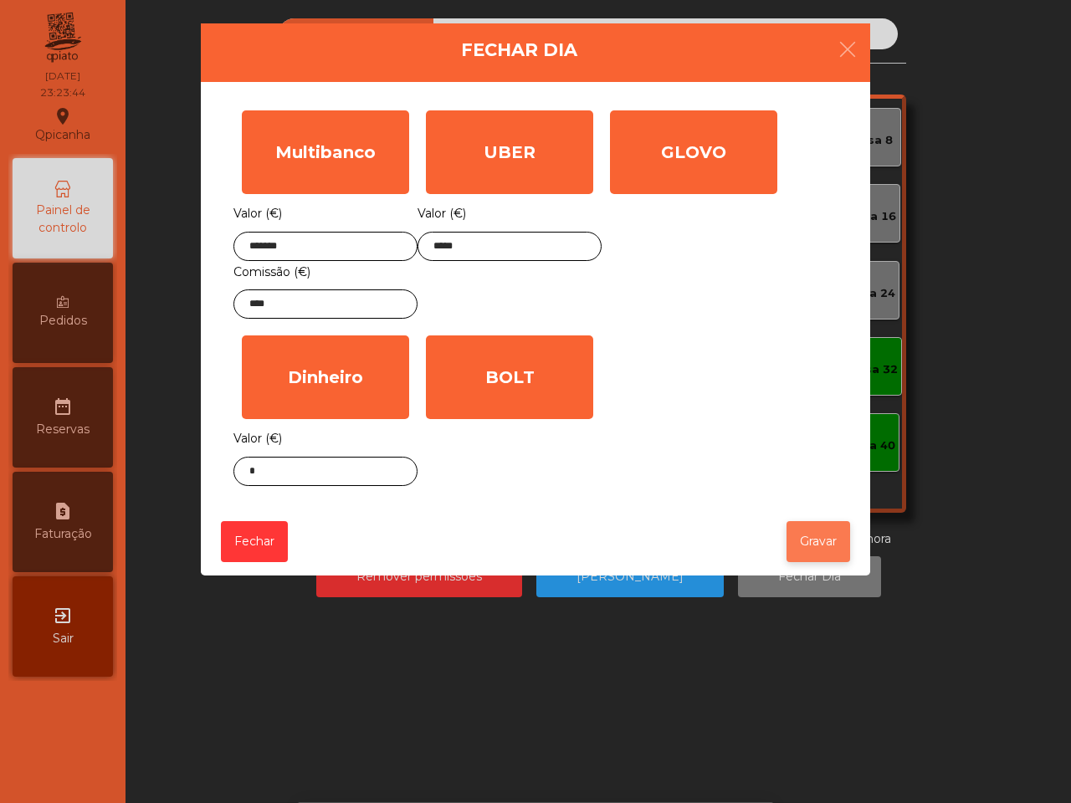
click at [813, 550] on button "Gravar" at bounding box center [819, 541] width 64 height 41
